Goal: Task Accomplishment & Management: Manage account settings

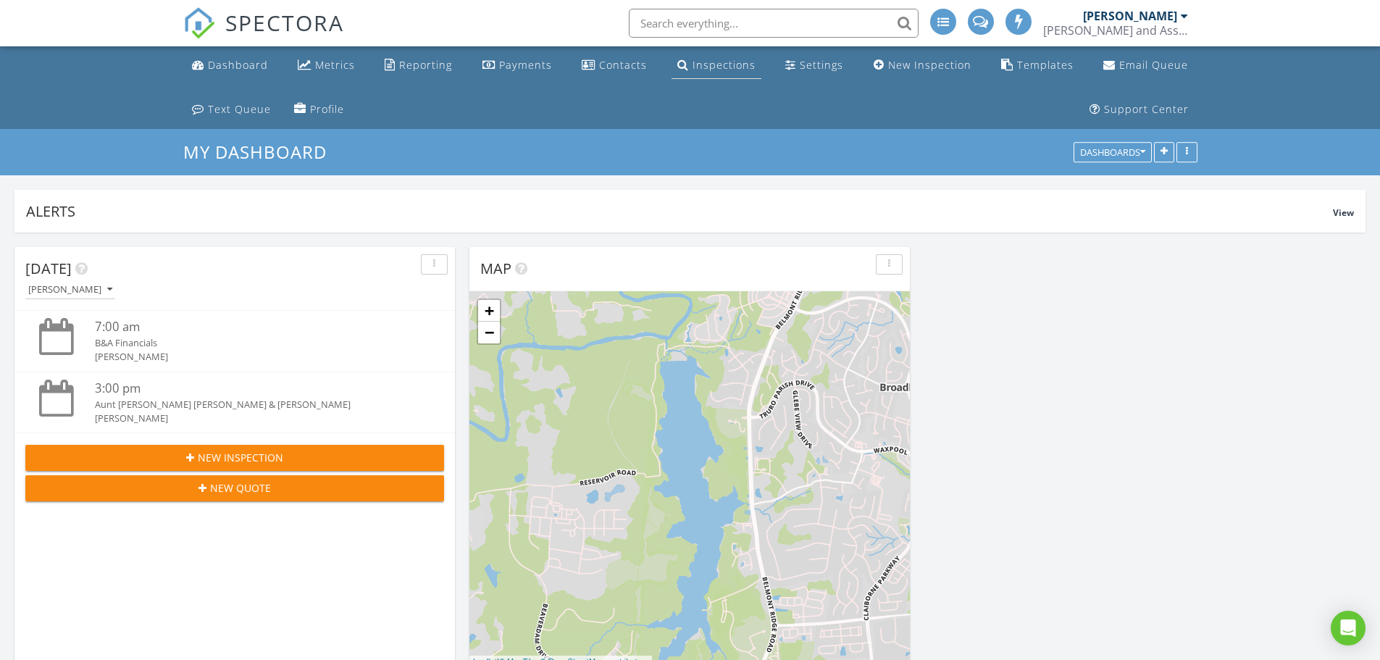
scroll to position [312, 440]
click at [717, 70] on div "Inspections" at bounding box center [724, 65] width 63 height 14
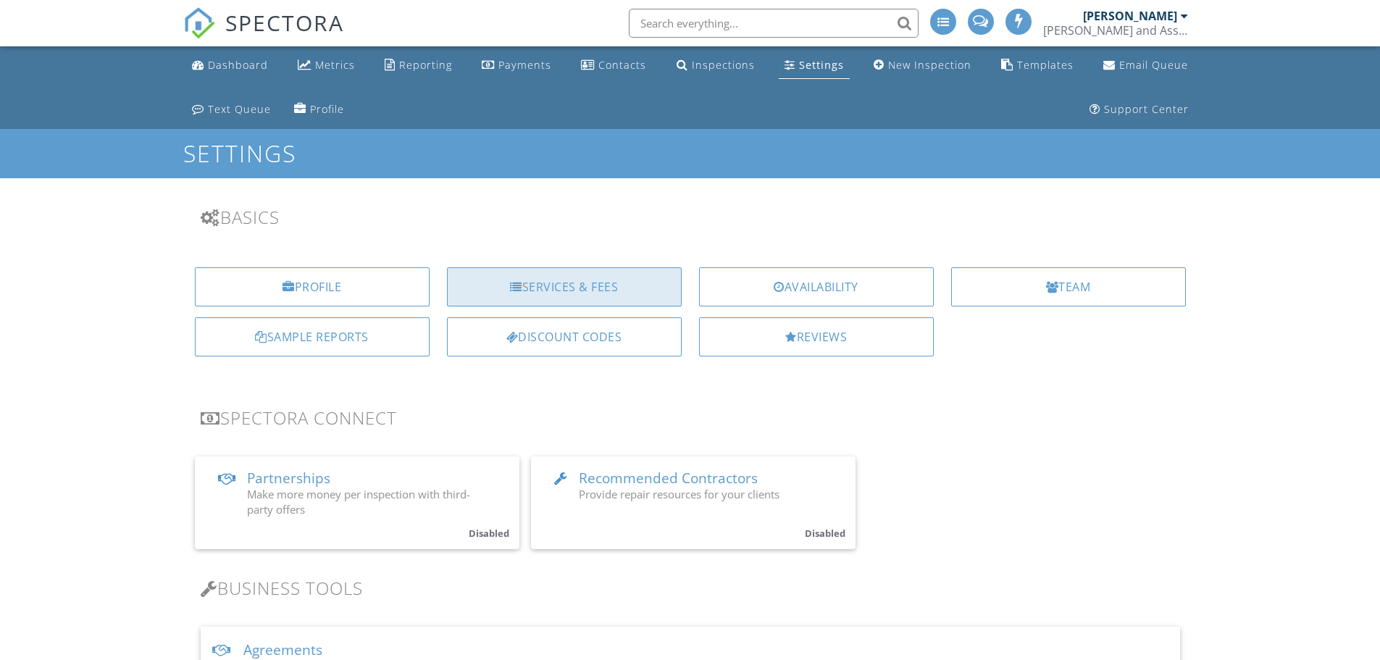
click at [657, 291] on div "Services & Fees" at bounding box center [564, 286] width 235 height 39
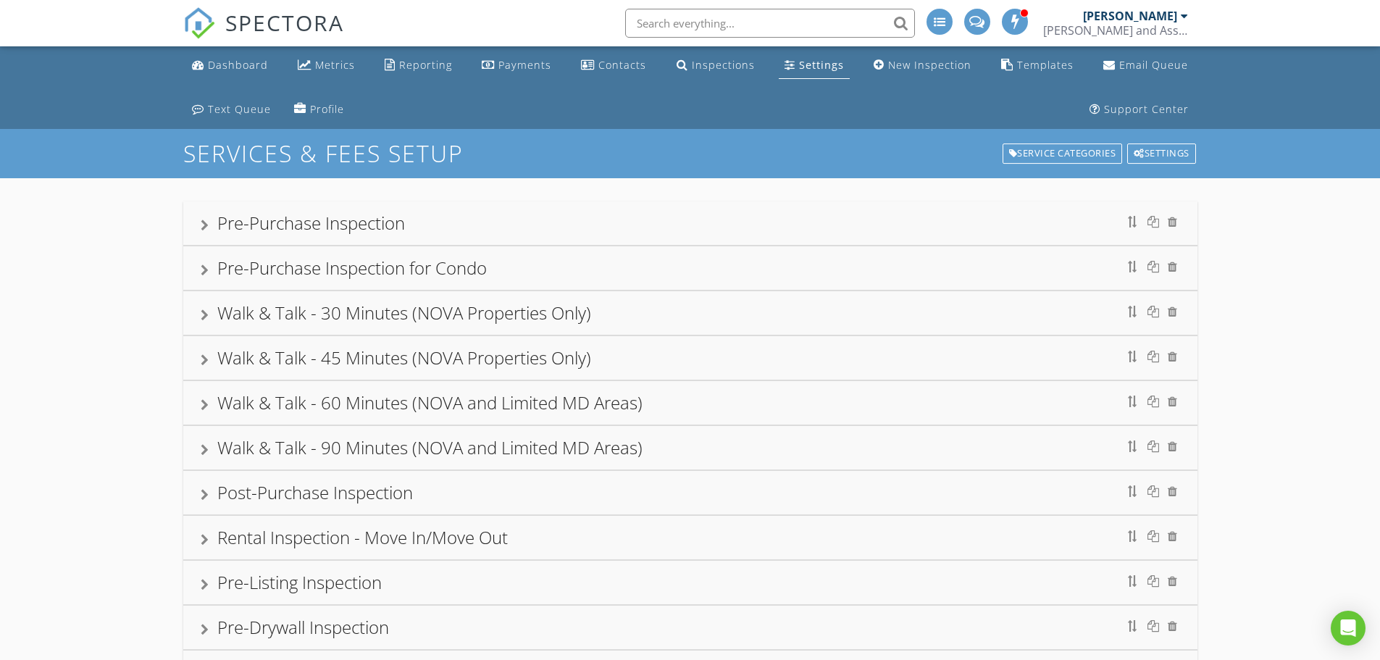
scroll to position [145, 0]
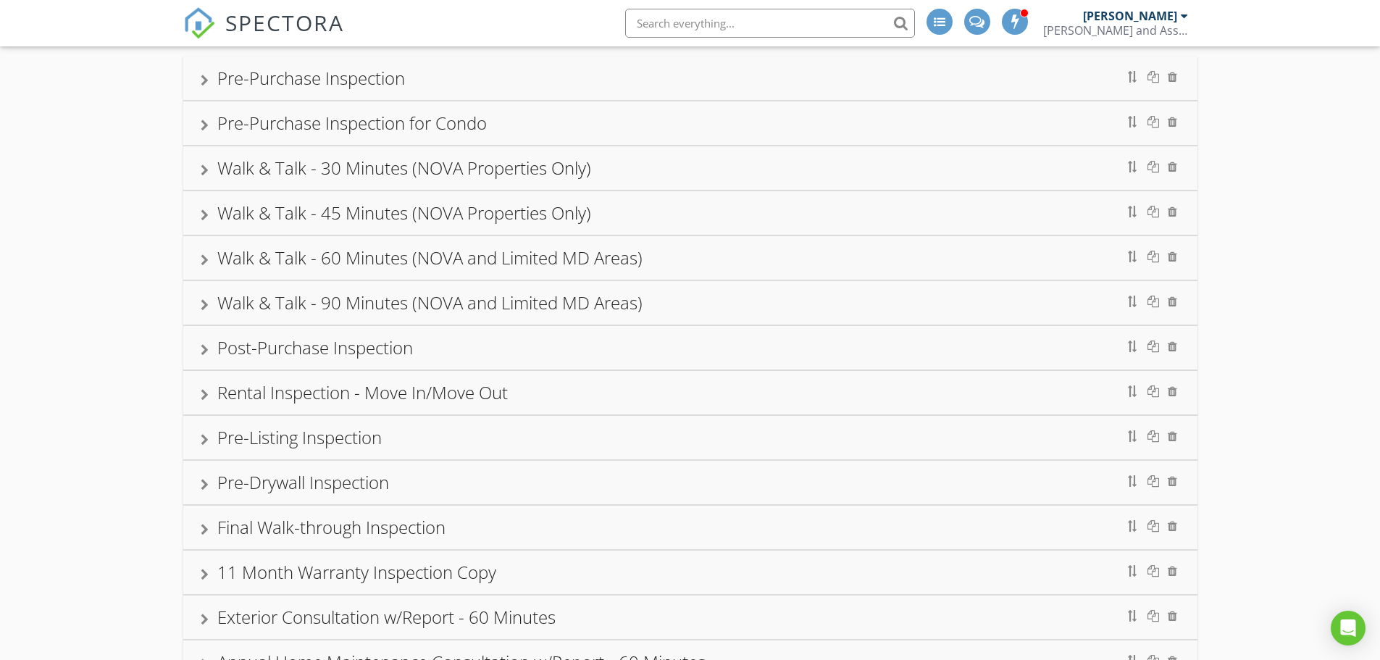
drag, startPoint x: 192, startPoint y: 485, endPoint x: 200, endPoint y: 480, distance: 9.4
click at [193, 485] on div "Pre-Drywall Inspection" at bounding box center [690, 482] width 1014 height 43
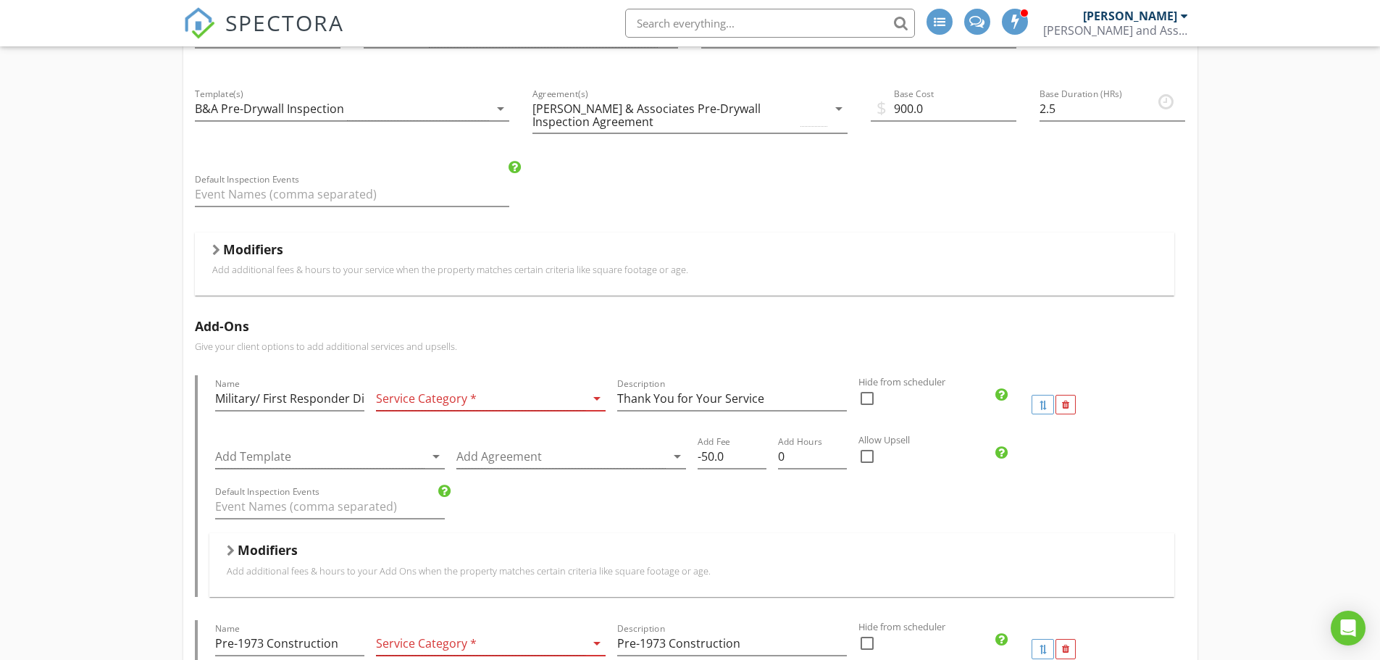
scroll to position [652, 0]
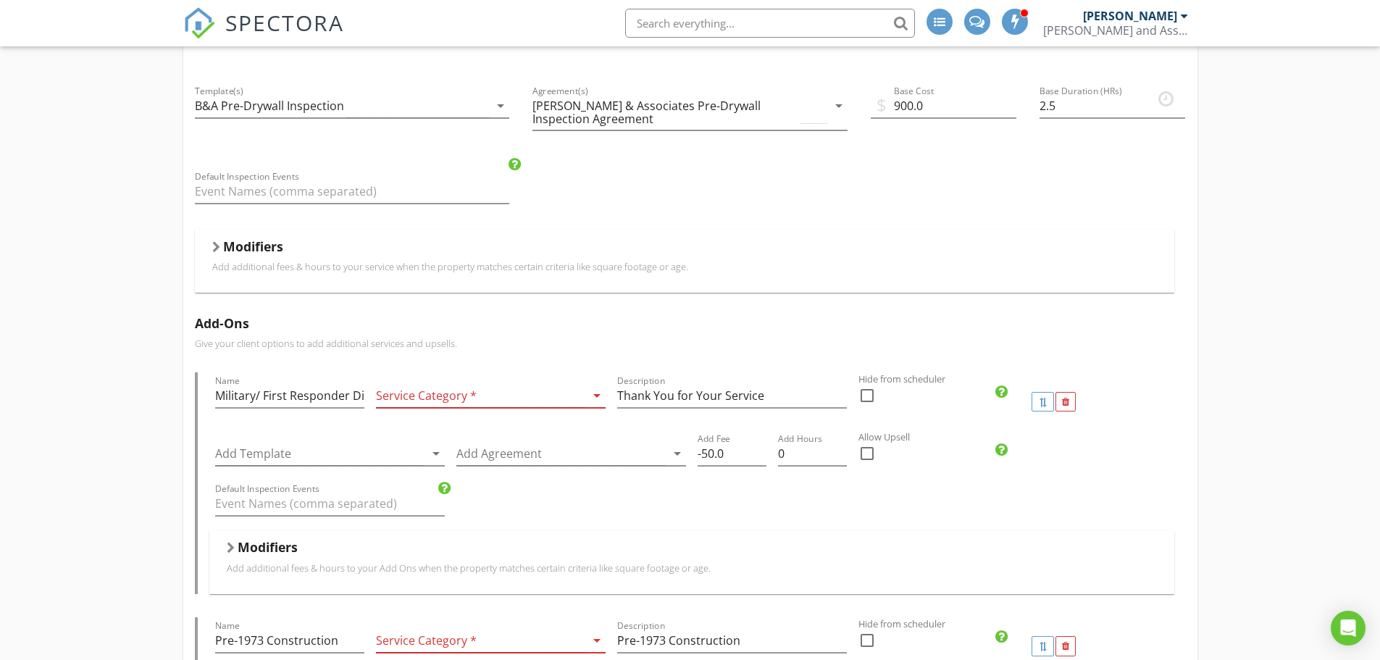
click at [219, 248] on div at bounding box center [216, 247] width 8 height 12
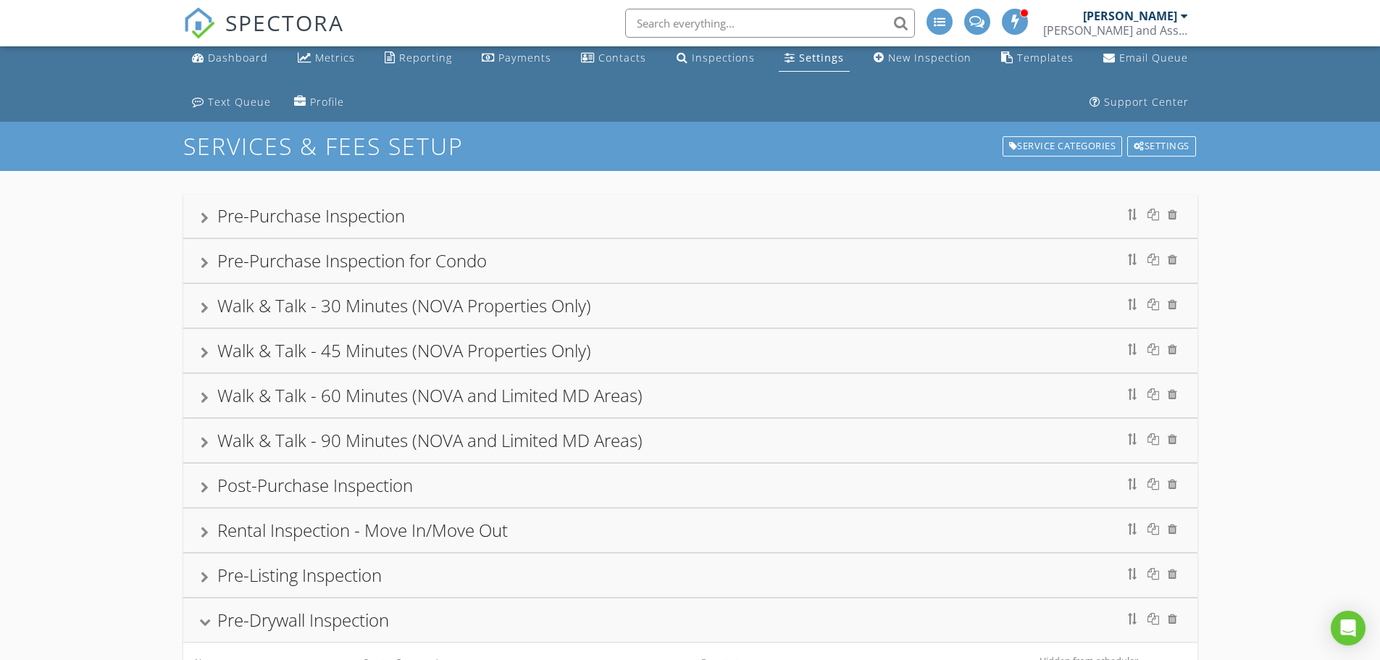
scroll to position [0, 0]
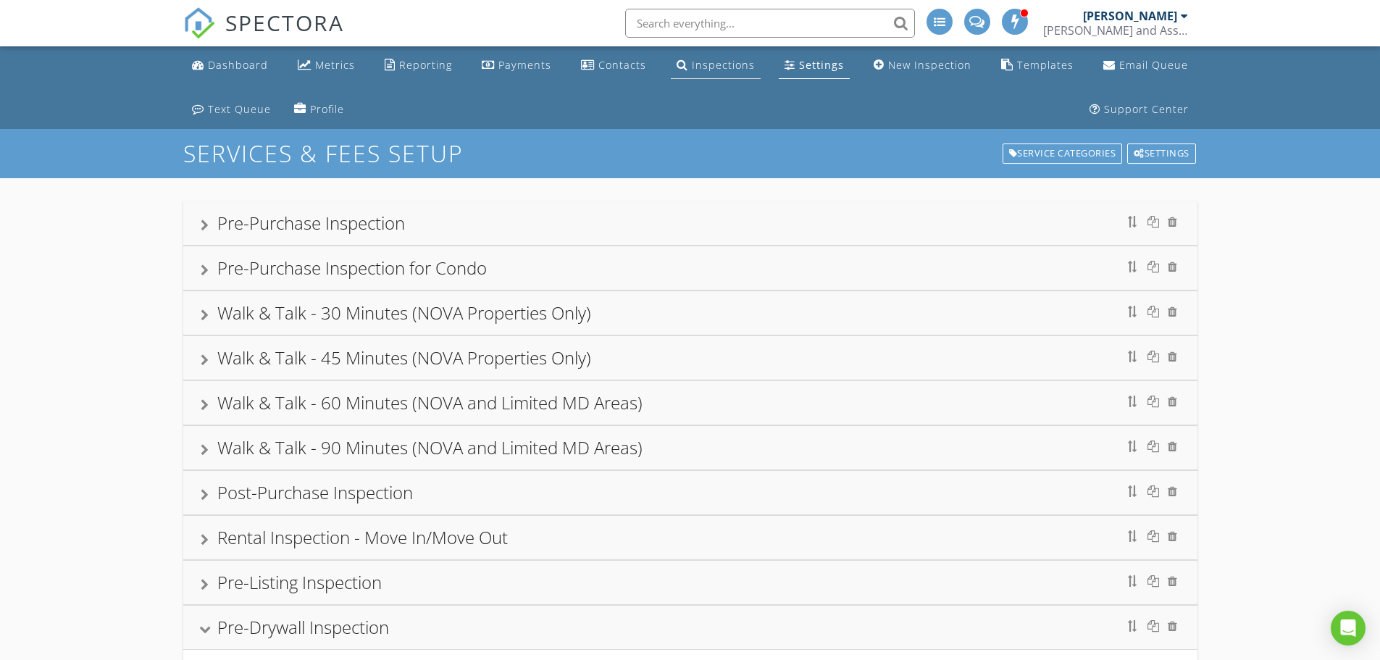
click at [696, 64] on div "Inspections" at bounding box center [723, 65] width 63 height 14
